Goal: Check status

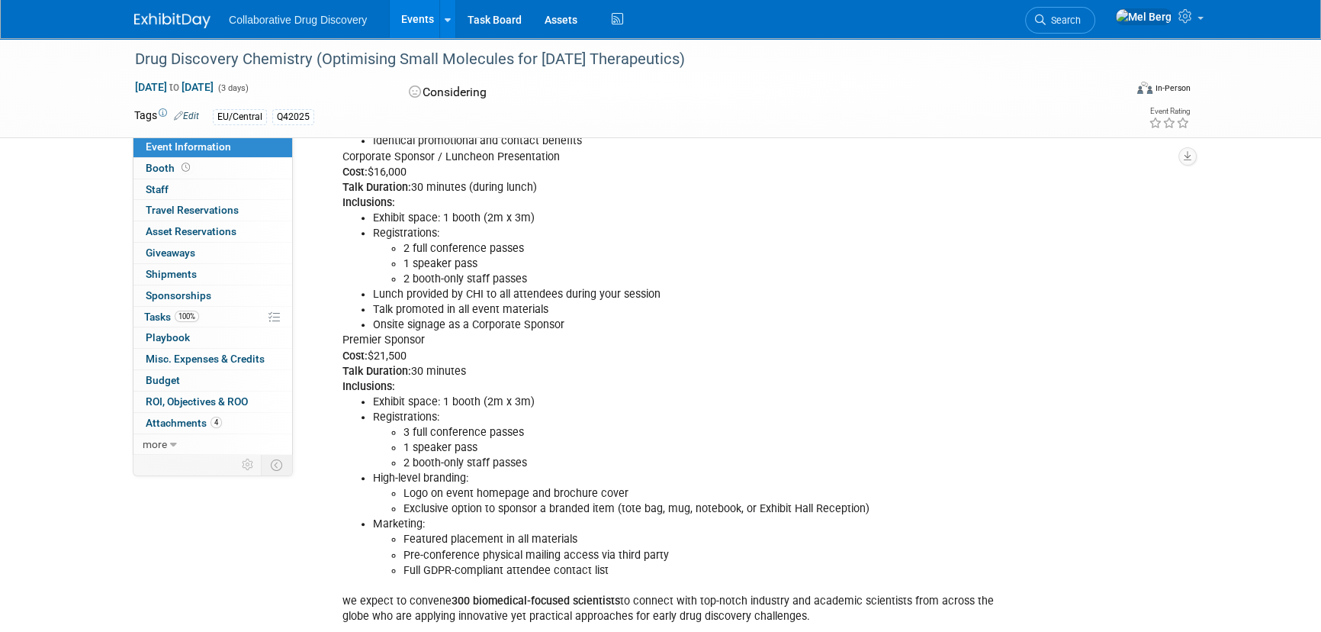
scroll to position [832, 0]
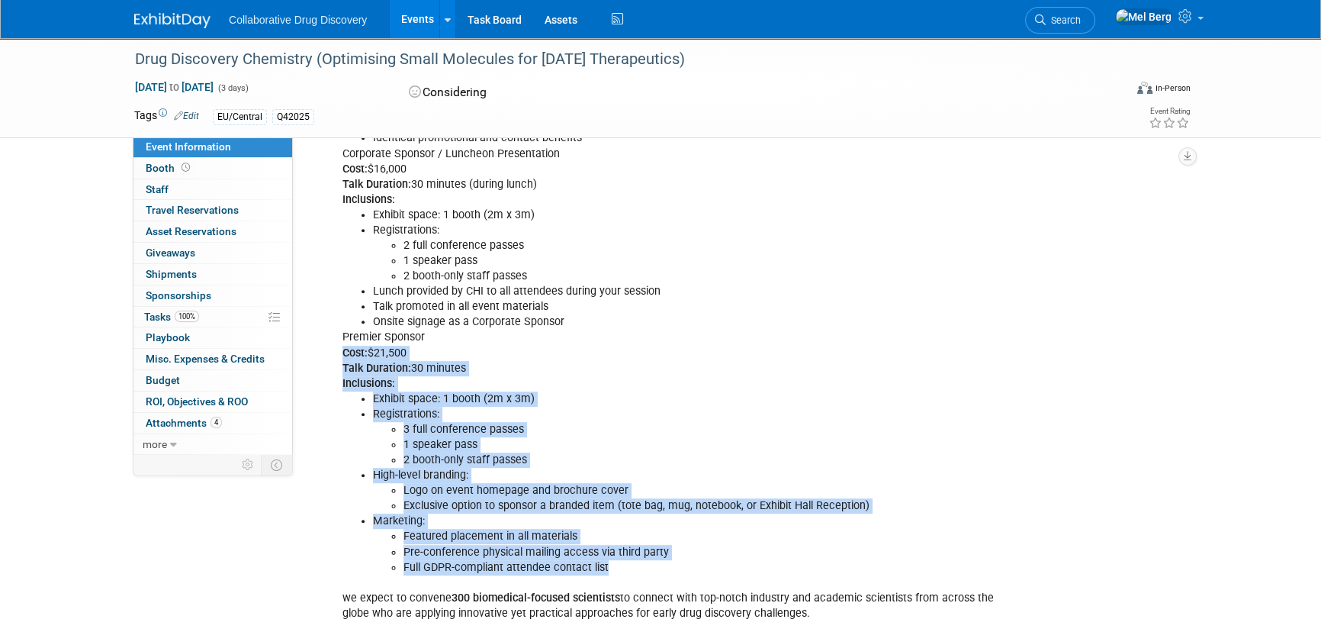
drag, startPoint x: 340, startPoint y: 356, endPoint x: 684, endPoint y: 565, distance: 401.5
click at [684, 565] on div "[DATE] - asked [PERSON_NAME] for discount, presentation, poster and booth prici…" at bounding box center [675, 146] width 687 height 965
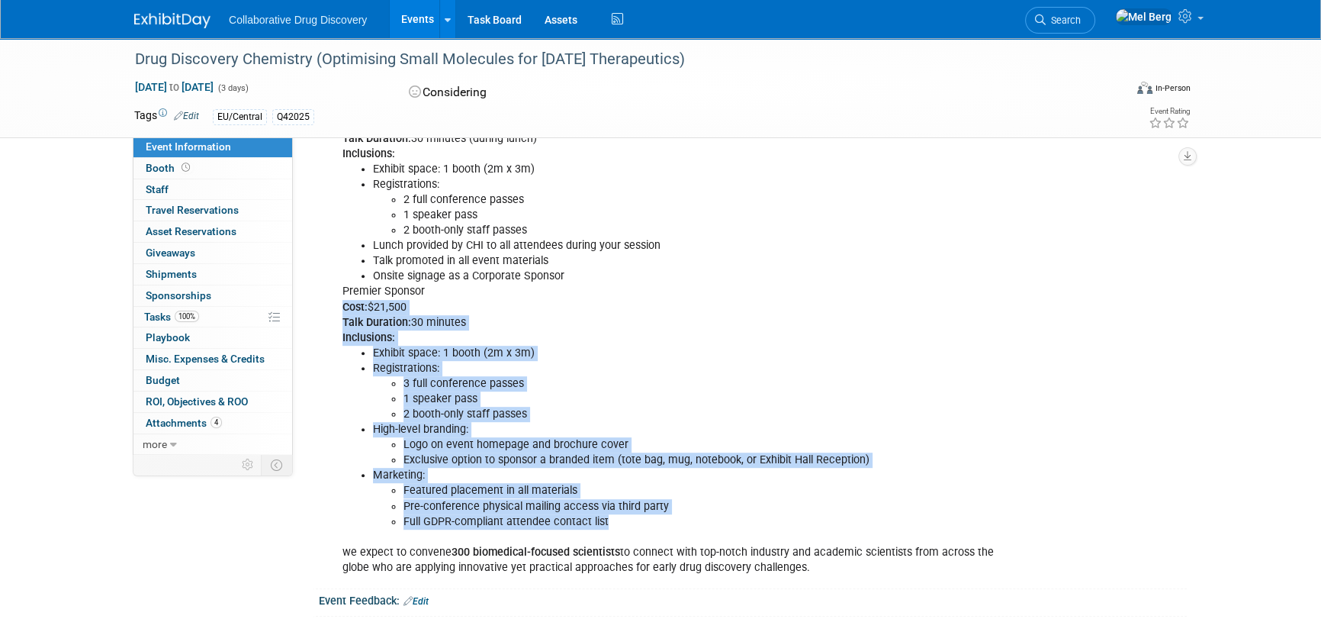
scroll to position [970, 0]
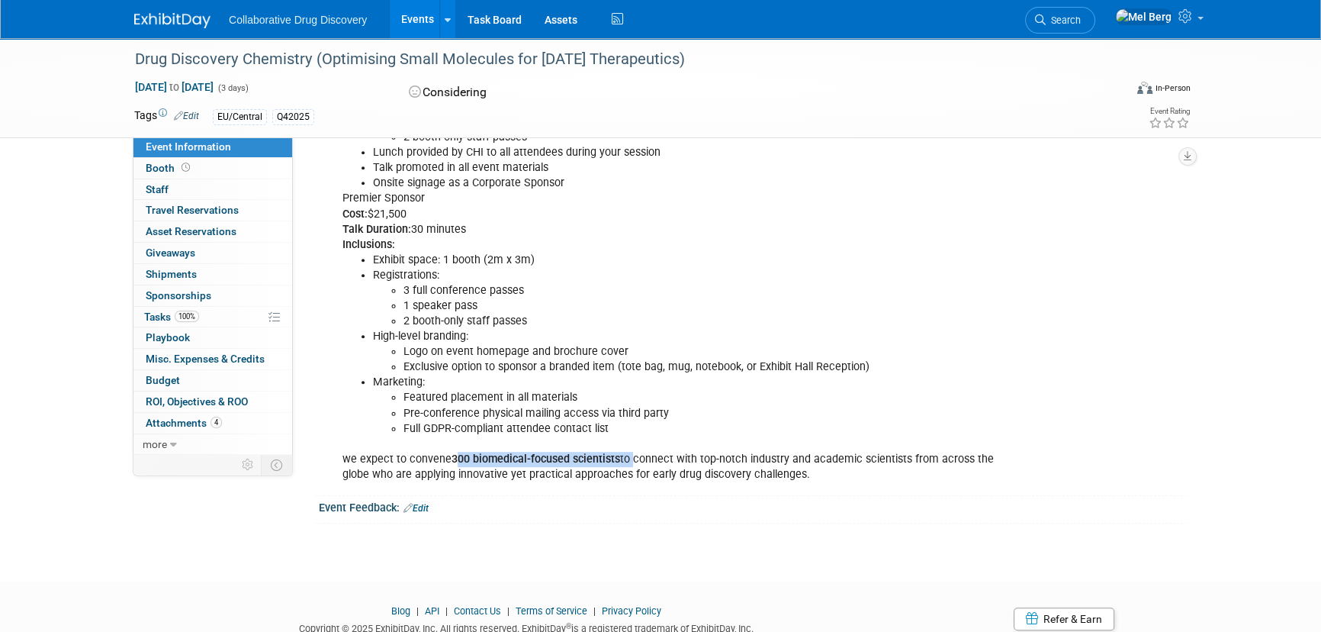
drag, startPoint x: 629, startPoint y: 455, endPoint x: 455, endPoint y: 456, distance: 174.7
click at [455, 456] on div "[DATE] - asked [PERSON_NAME] for discount, presentation, poster and booth prici…" at bounding box center [675, 7] width 687 height 965
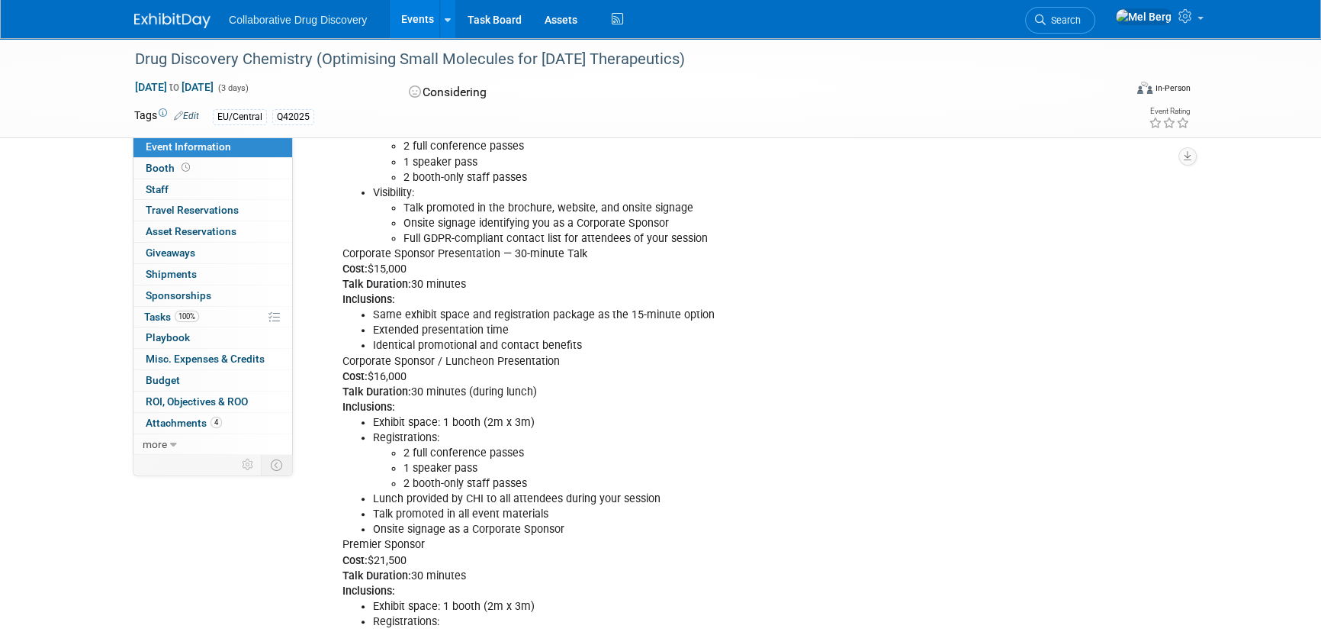
scroll to position [1025, 0]
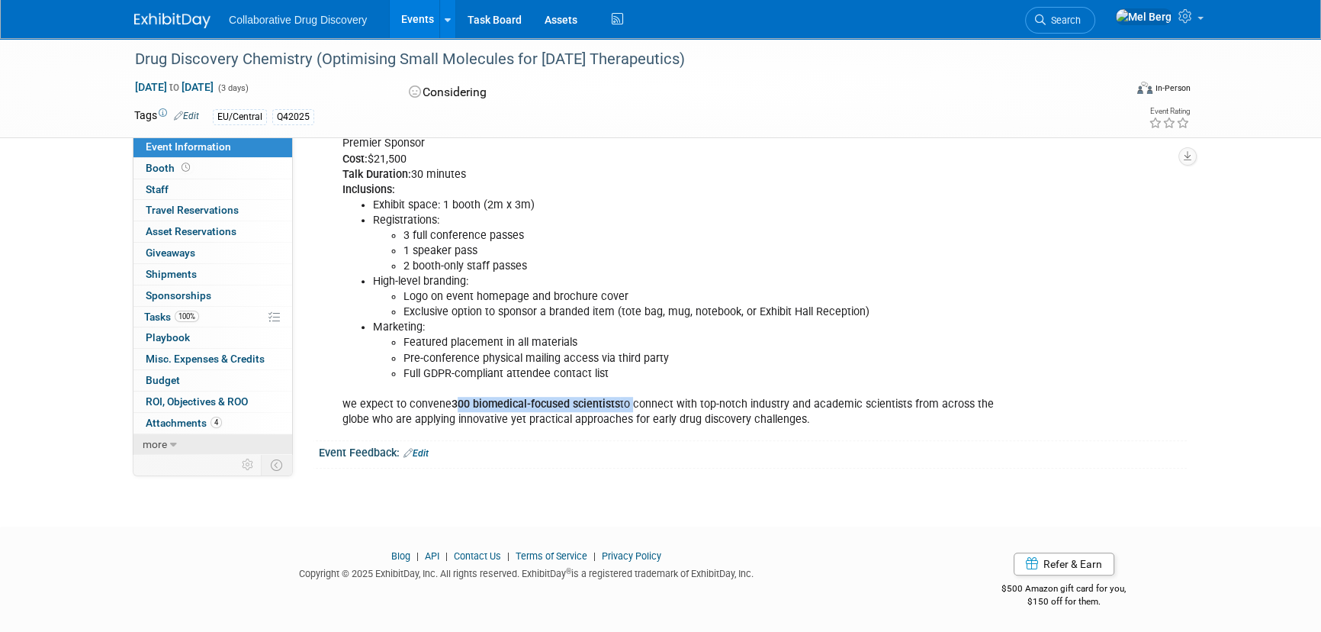
click at [167, 439] on link "more" at bounding box center [213, 444] width 159 height 21
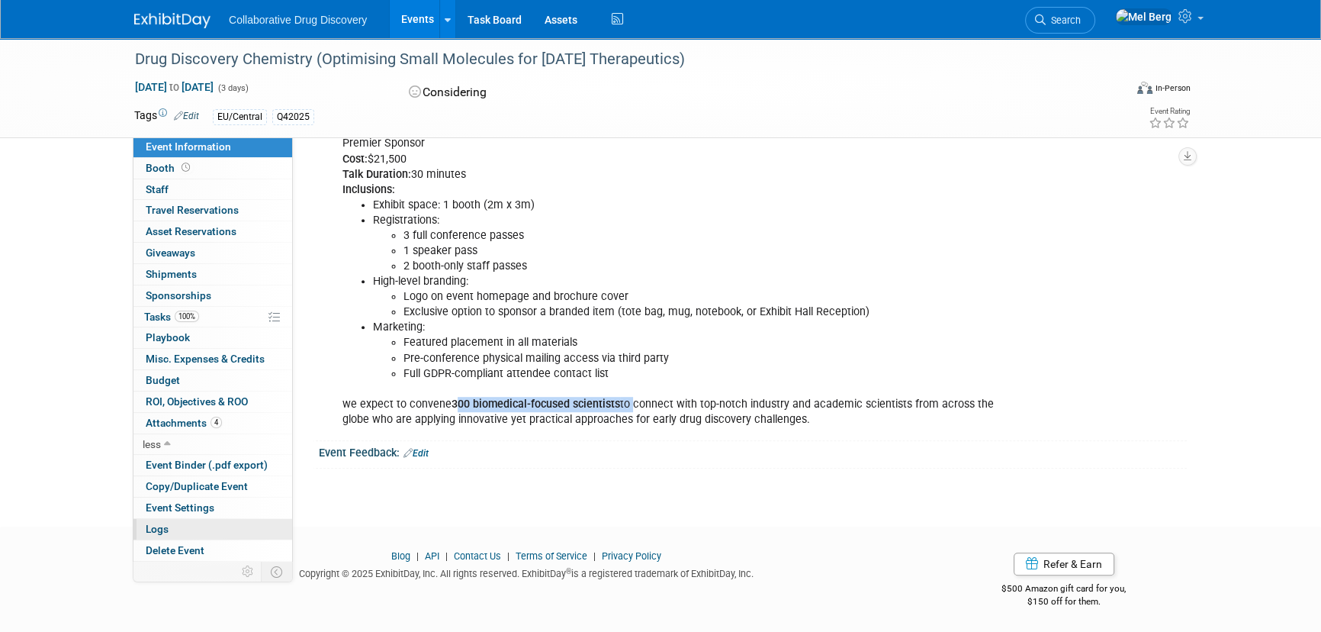
click at [162, 526] on span "Logs" at bounding box center [157, 529] width 23 height 12
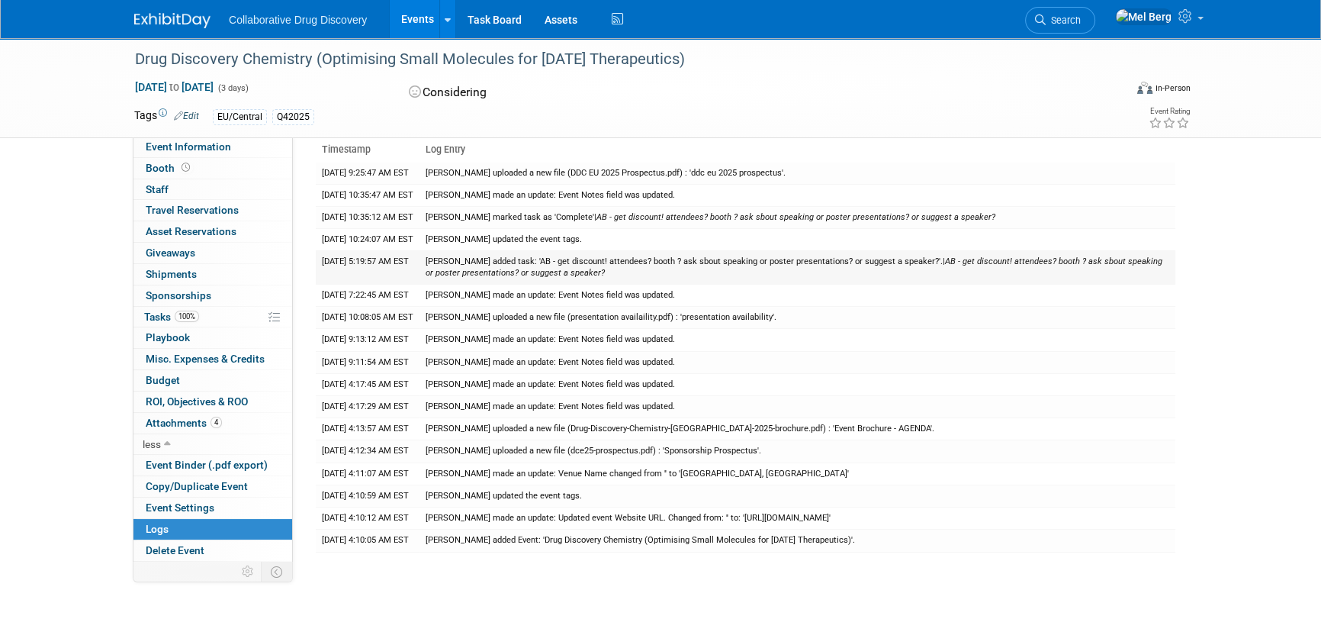
scroll to position [69, 0]
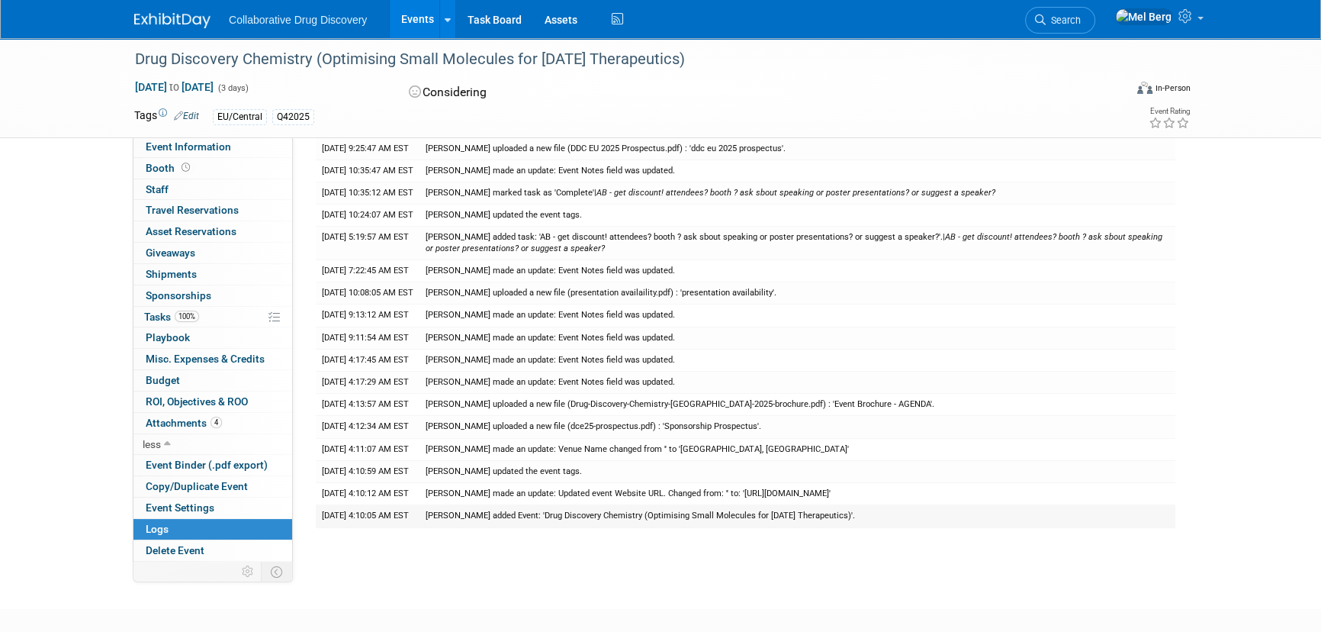
drag, startPoint x: 745, startPoint y: 516, endPoint x: 323, endPoint y: 504, distance: 421.3
click at [323, 505] on tr "[DATE] 4:10:05 AM EST [PERSON_NAME] added Event: 'Drug Discovery Chemistry (Opt…" at bounding box center [746, 516] width 860 height 22
click at [198, 145] on span "Event Information" at bounding box center [188, 146] width 85 height 12
